Goal: Transaction & Acquisition: Purchase product/service

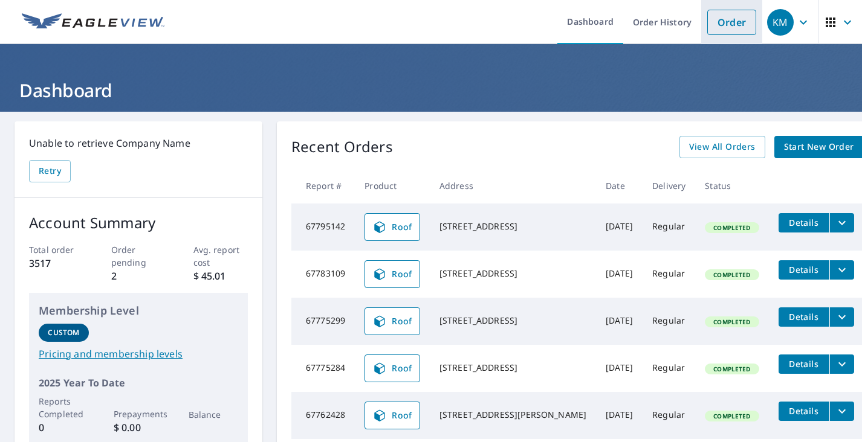
click at [713, 22] on link "Order" at bounding box center [731, 22] width 49 height 25
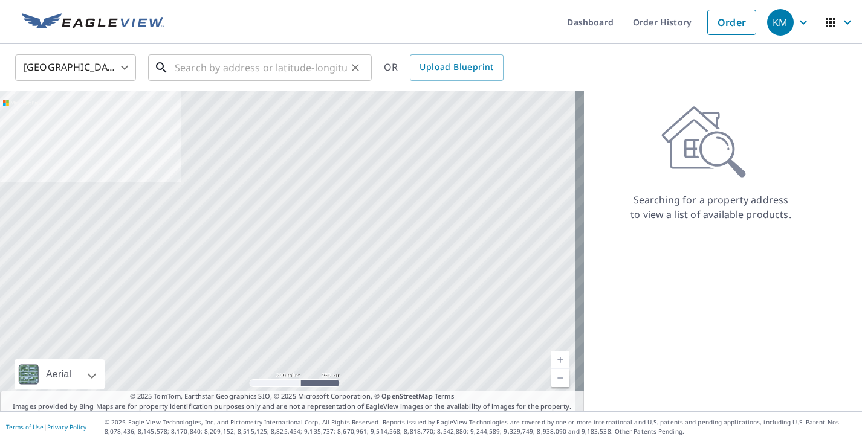
click at [196, 72] on input "text" at bounding box center [261, 68] width 172 height 34
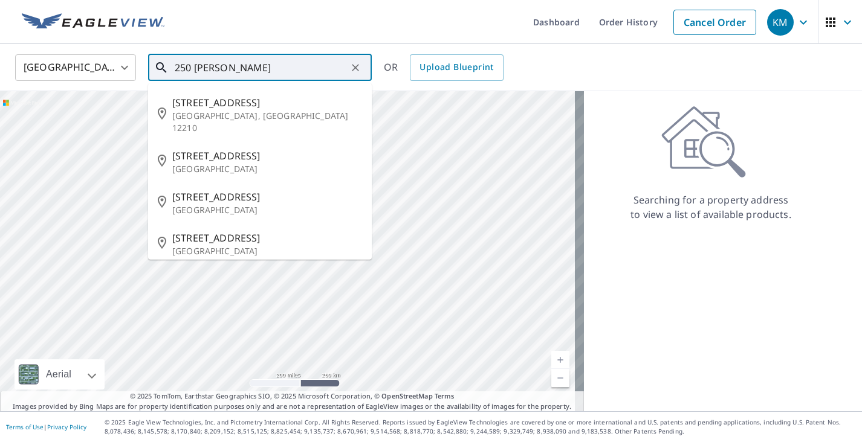
click at [194, 65] on input "250 [PERSON_NAME]" at bounding box center [261, 68] width 172 height 34
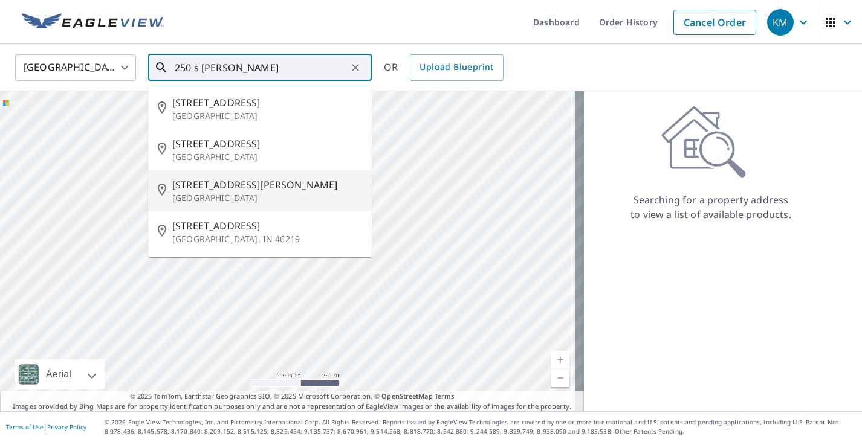
click at [245, 201] on p "[GEOGRAPHIC_DATA]" at bounding box center [267, 198] width 190 height 12
type input "[STREET_ADDRESS][PERSON_NAME]"
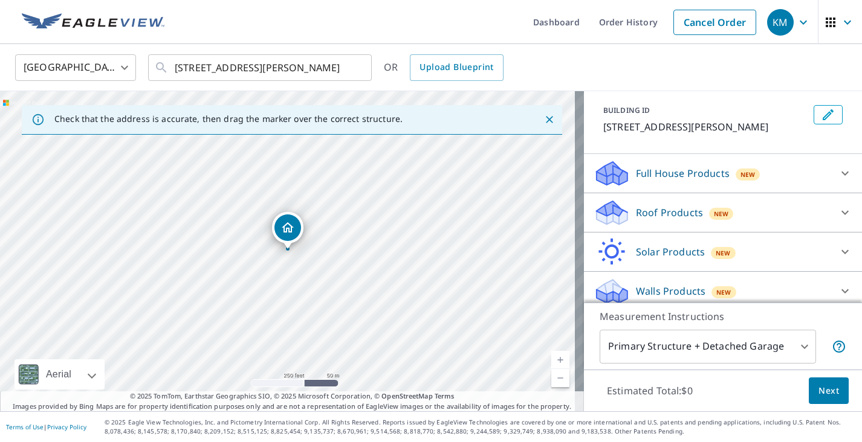
scroll to position [71, 0]
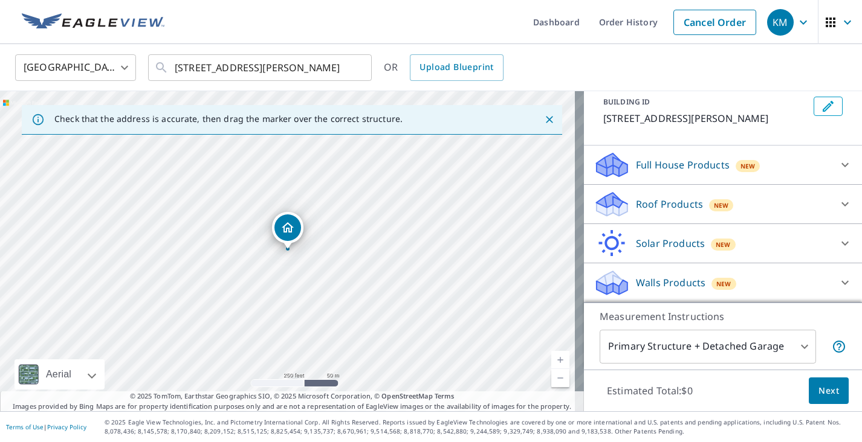
click at [808, 387] on button "Next" at bounding box center [828, 391] width 40 height 27
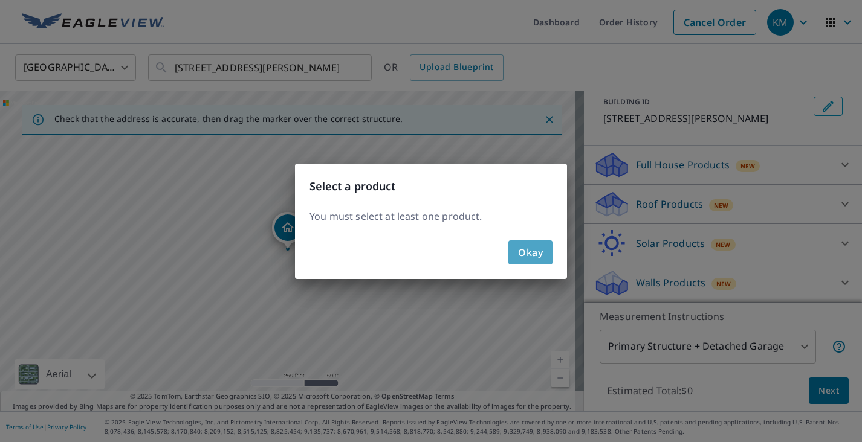
click at [540, 253] on span "Okay" at bounding box center [530, 252] width 25 height 17
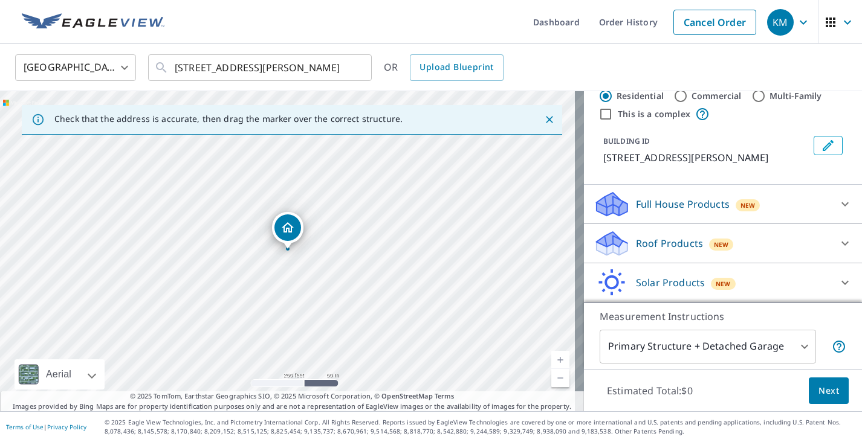
scroll to position [0, 0]
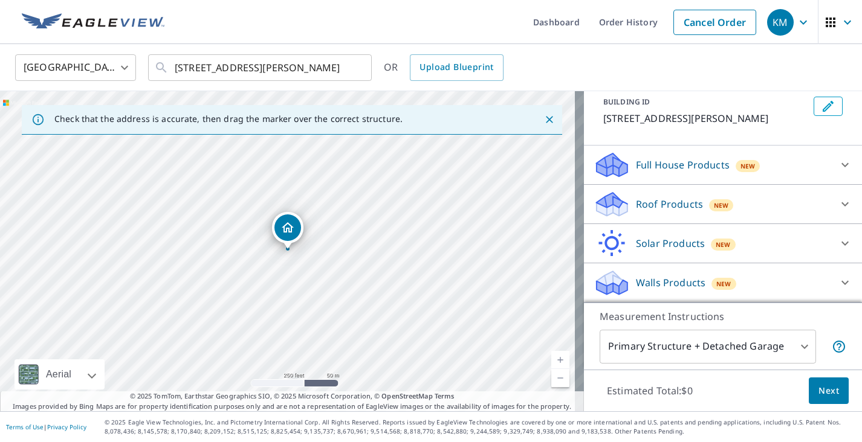
click at [837, 205] on icon at bounding box center [844, 204] width 15 height 15
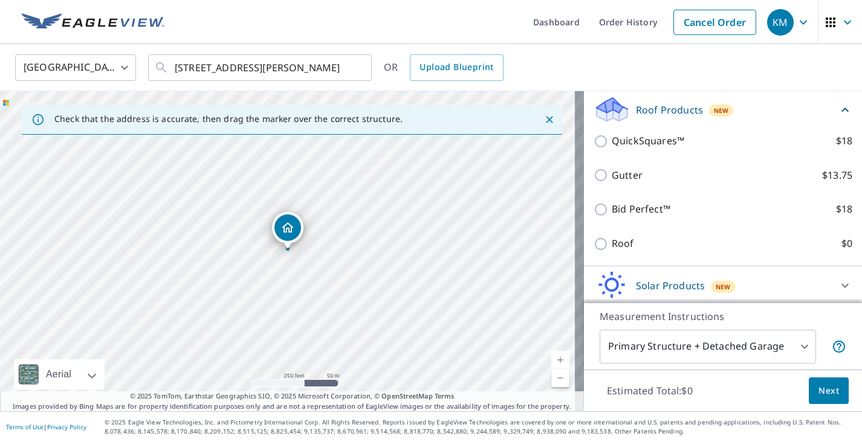
scroll to position [192, 0]
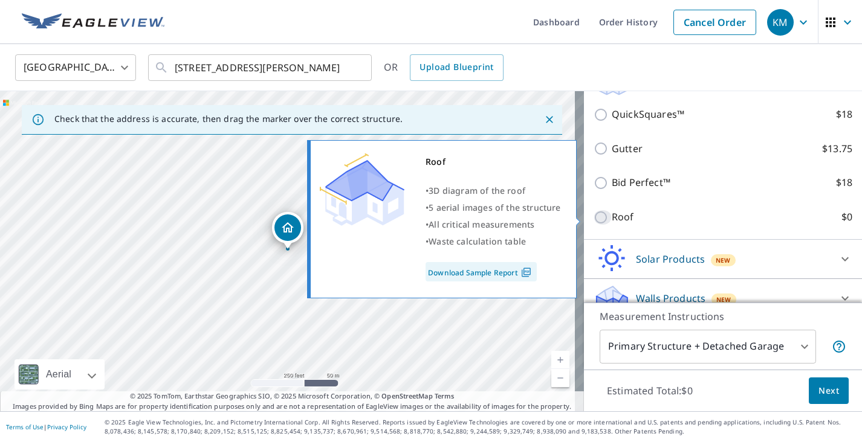
click at [596, 216] on input "Roof $0" at bounding box center [602, 217] width 18 height 15
checkbox input "true"
type input "3"
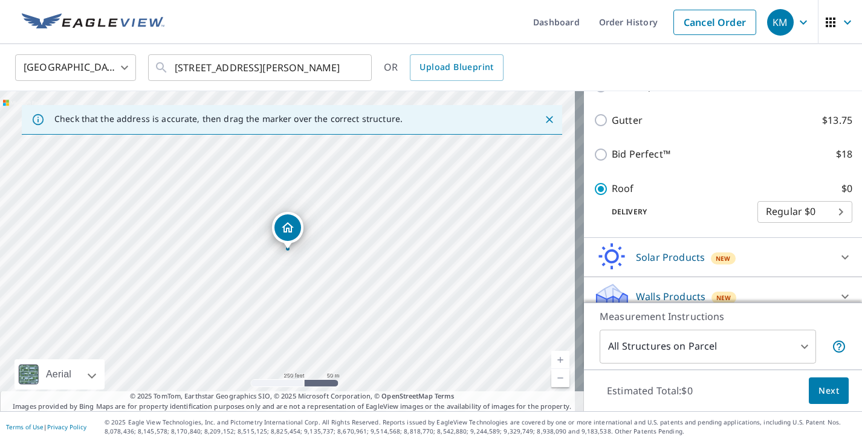
scroll to position [220, 0]
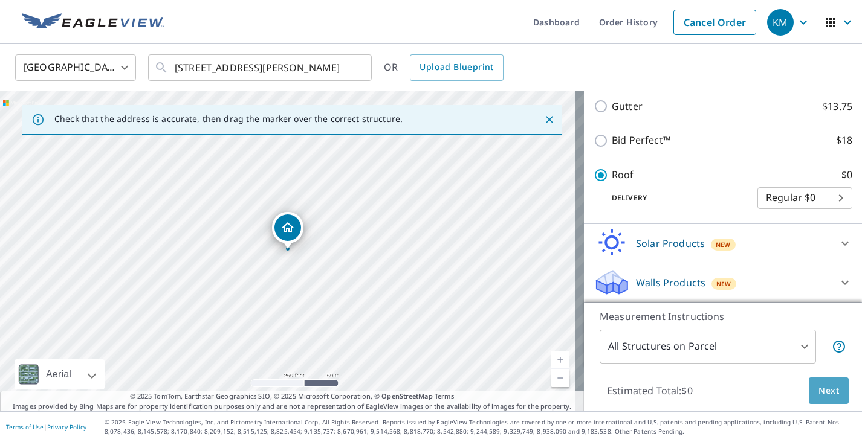
click at [818, 390] on span "Next" at bounding box center [828, 391] width 21 height 15
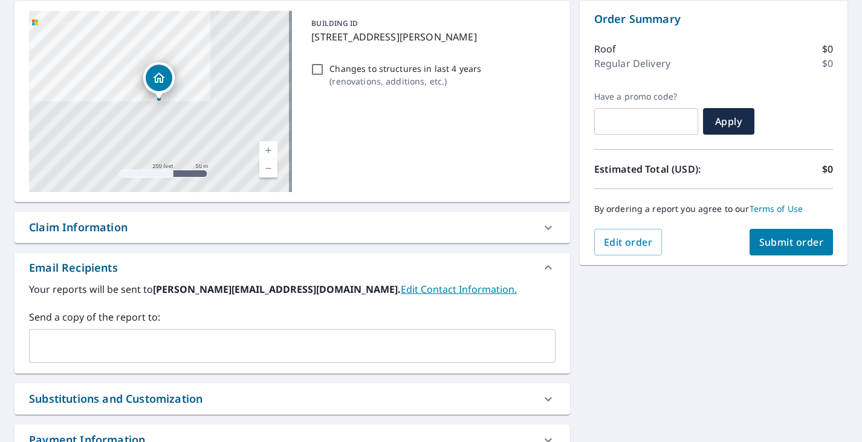
scroll to position [121, 0]
click at [253, 358] on div "​" at bounding box center [292, 346] width 526 height 34
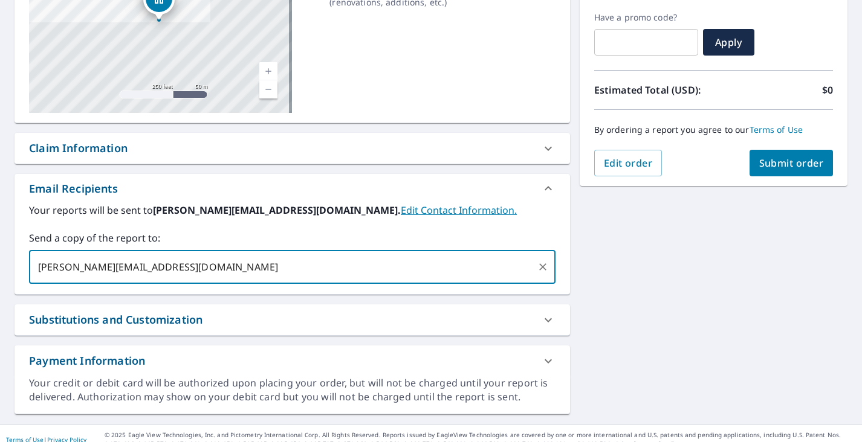
scroll to position [212, 0]
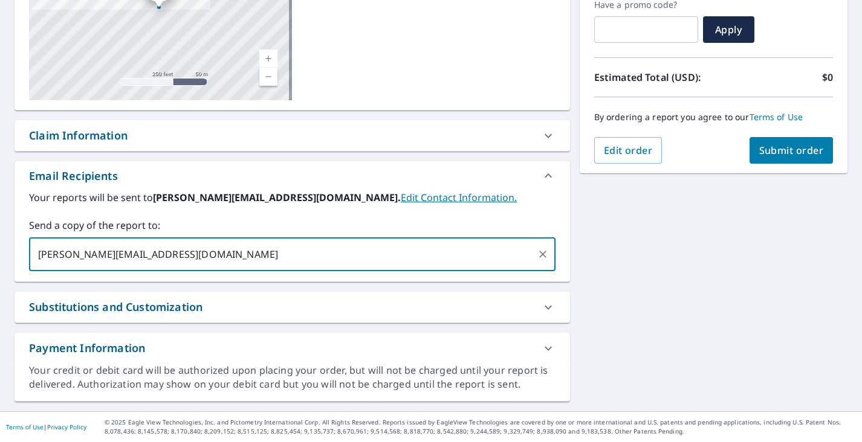
type input "[PERSON_NAME][EMAIL_ADDRESS][DOMAIN_NAME]"
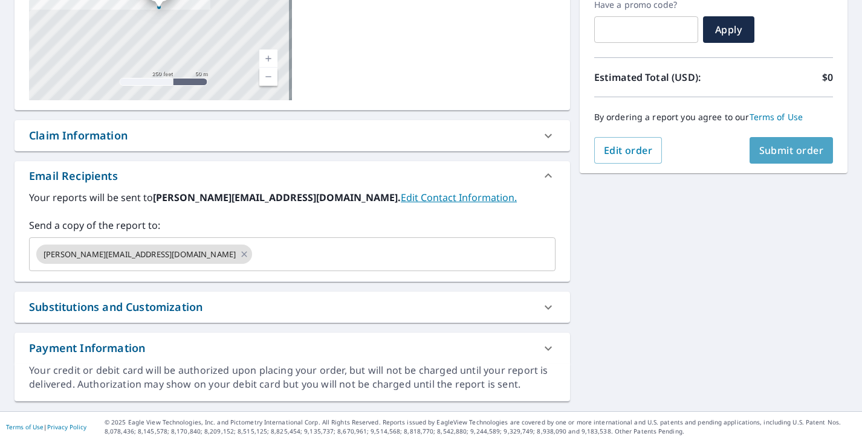
click at [811, 155] on span "Submit order" at bounding box center [791, 150] width 65 height 13
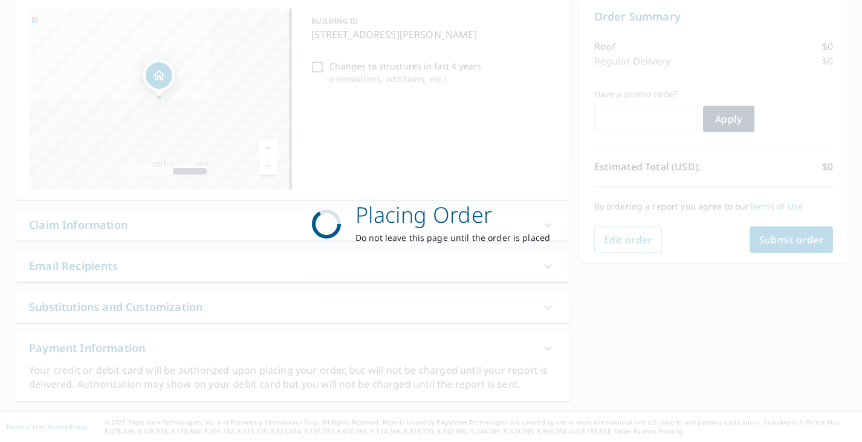
scroll to position [123, 0]
